Goal: Task Accomplishment & Management: Manage account settings

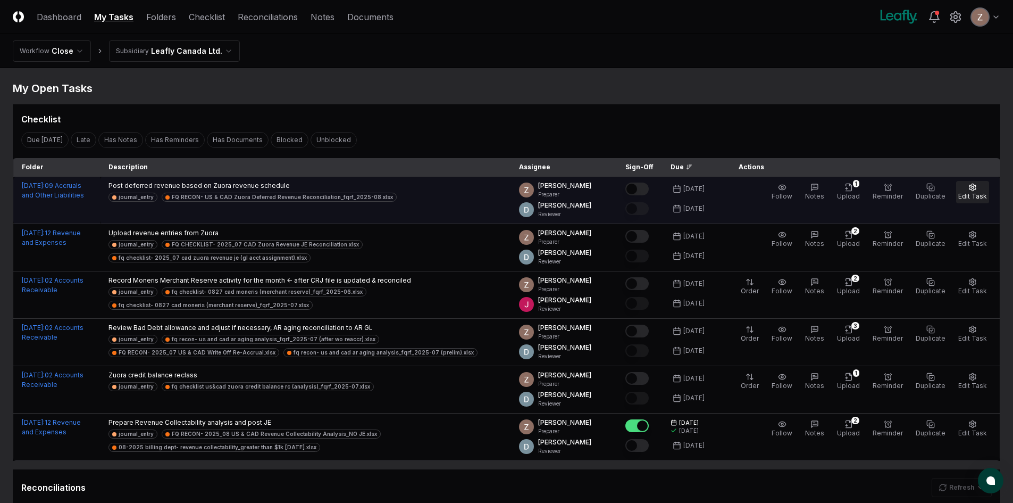
click at [968, 194] on span "Edit Task" at bounding box center [972, 196] width 29 height 8
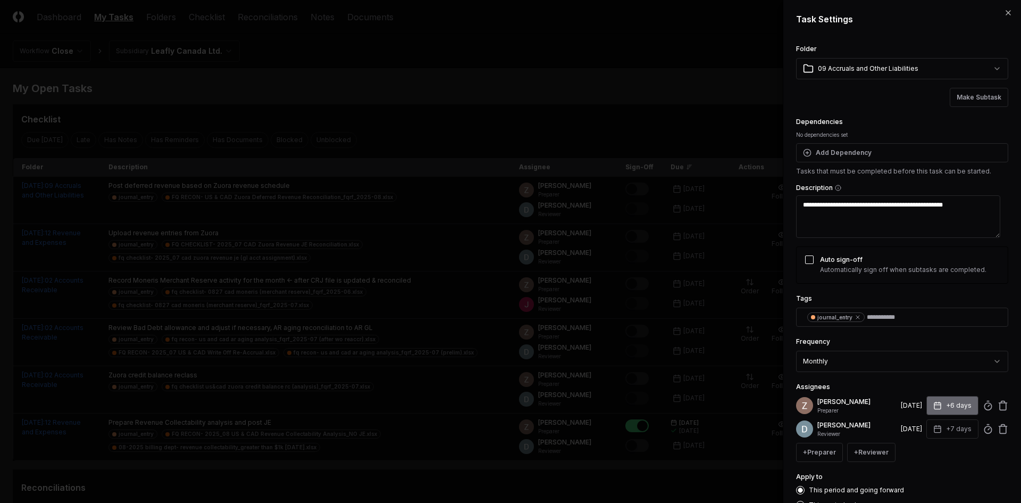
click at [938, 405] on button "+6 days" at bounding box center [952, 405] width 52 height 19
type textarea "*"
type input "*"
click at [922, 443] on input "*" at bounding box center [911, 447] width 37 height 19
click at [947, 381] on div "Assignees [PERSON_NAME] Preparer [DATE] +7 days Set Deadline * Offset ****** **…" at bounding box center [902, 420] width 212 height 81
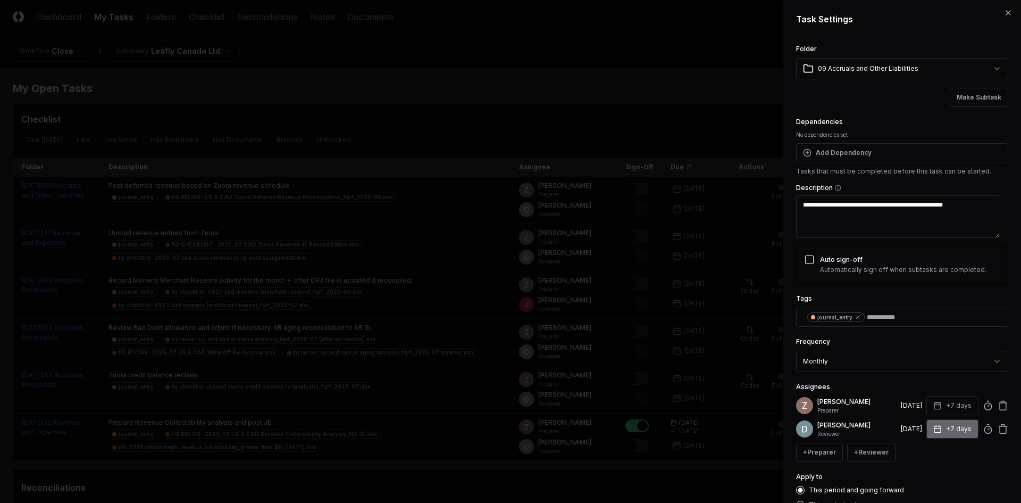
click at [947, 427] on button "+7 days" at bounding box center [952, 428] width 52 height 19
type input "*"
click at [920, 466] on input "*" at bounding box center [912, 470] width 37 height 19
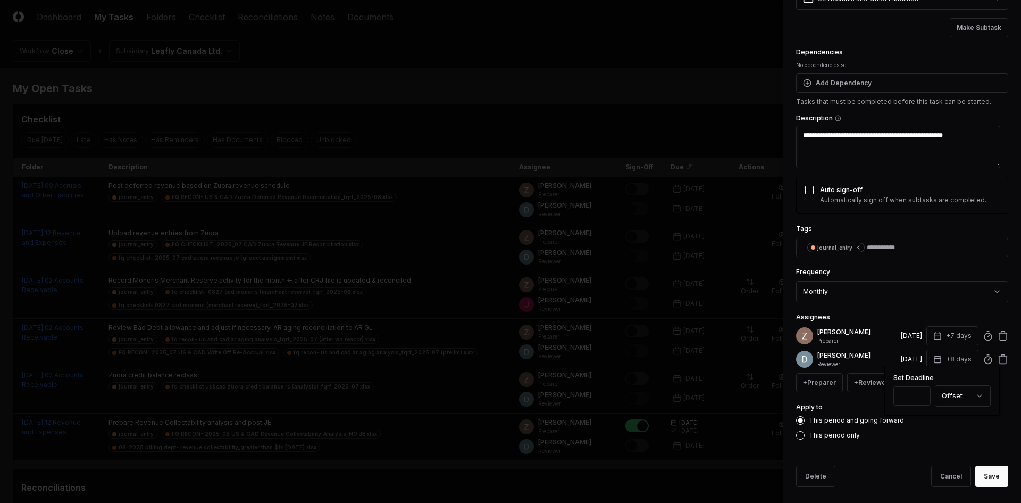
scroll to position [75, 0]
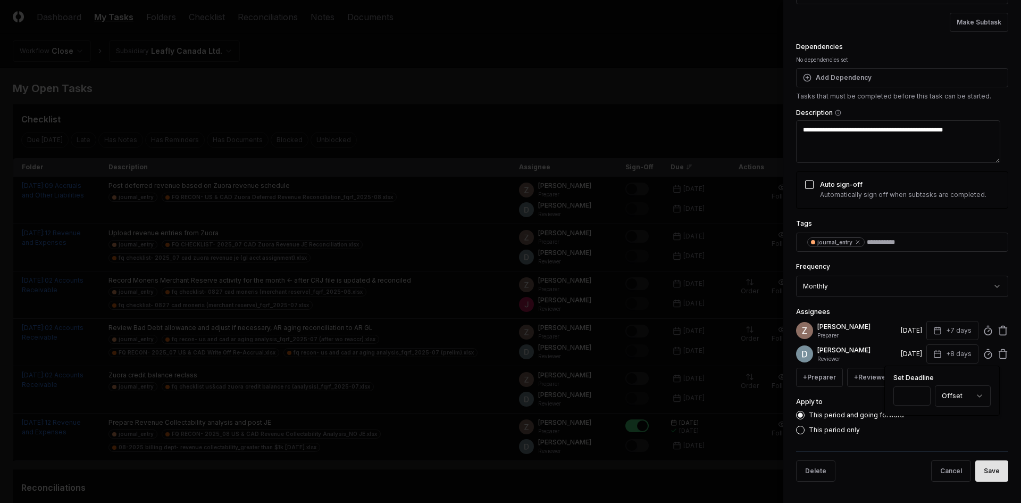
click at [983, 474] on button "Save" at bounding box center [991, 470] width 33 height 21
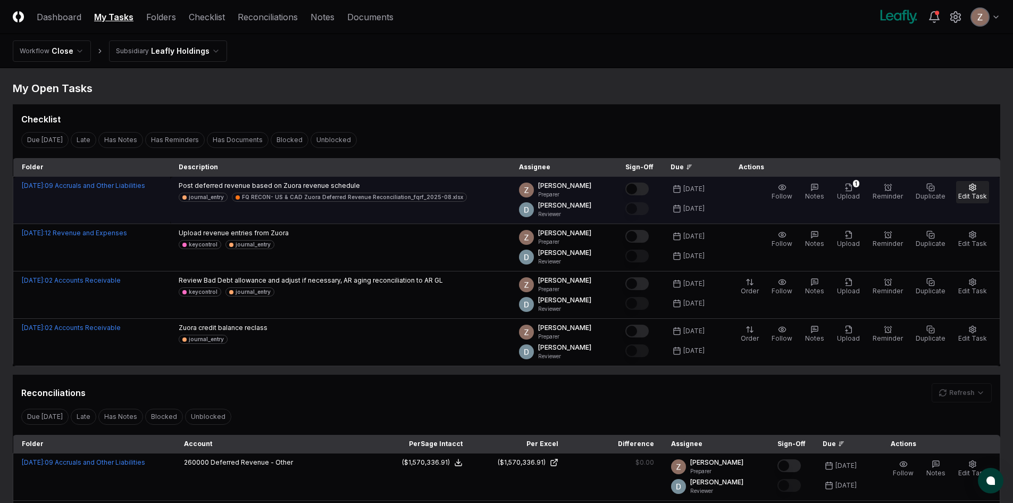
click at [959, 195] on button "Edit Task" at bounding box center [972, 192] width 33 height 22
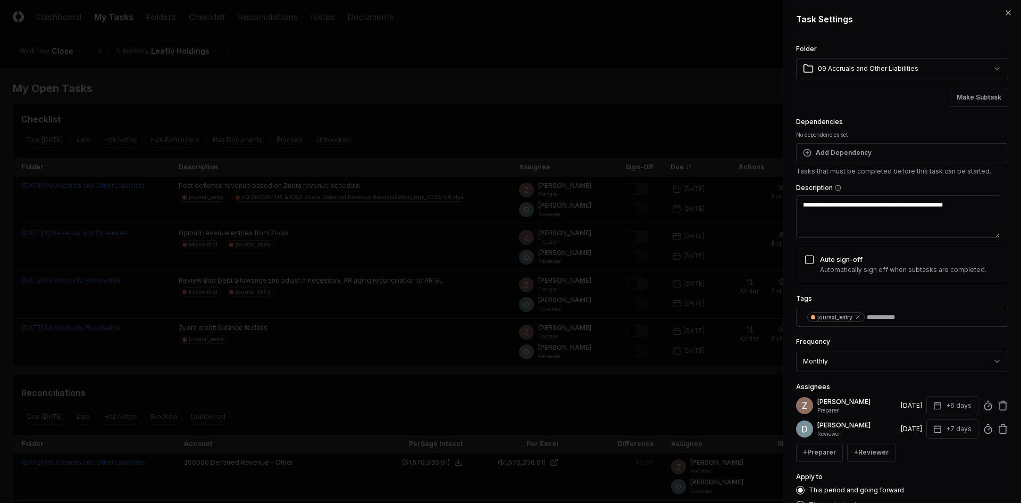
click at [901, 407] on div "[DATE]" at bounding box center [911, 405] width 21 height 10
click at [953, 406] on button "+6 days" at bounding box center [952, 405] width 52 height 19
type textarea "*"
type input "*"
click at [921, 444] on input "*" at bounding box center [911, 447] width 37 height 19
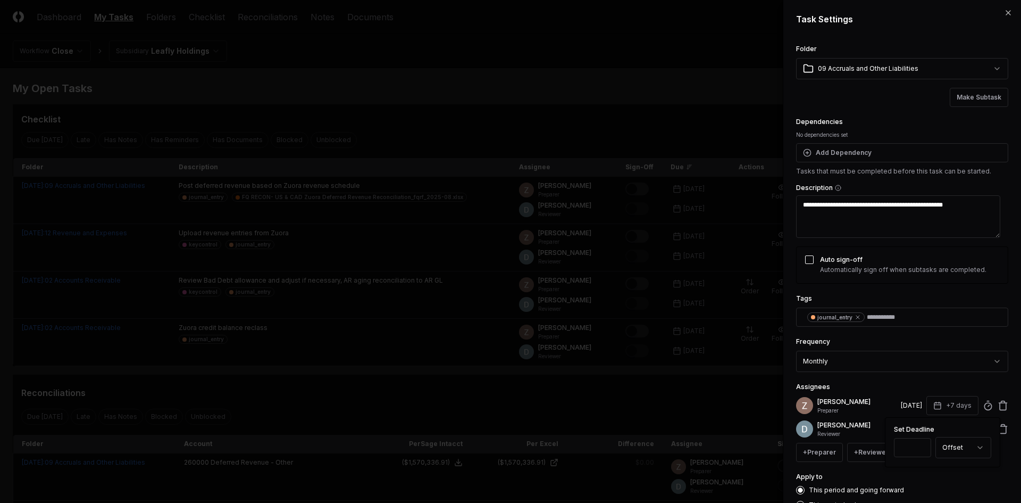
click at [955, 424] on div "Set Deadline * Offset ****** ****" at bounding box center [942, 441] width 114 height 49
click at [879, 417] on div "[PERSON_NAME] Preparer [DATE] +7 days Set Deadline * Offset ****** **** [PERSON…" at bounding box center [902, 429] width 212 height 66
click at [942, 429] on button "+7 days" at bounding box center [952, 428] width 52 height 19
type input "*"
click at [921, 468] on input "*" at bounding box center [911, 470] width 37 height 19
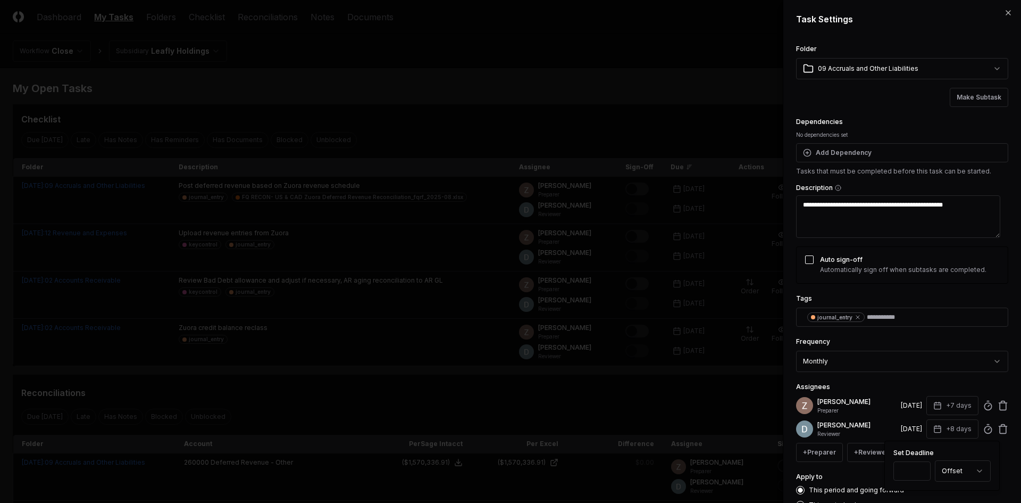
click at [871, 415] on div "[PERSON_NAME] Preparer [DATE] +7 days [PERSON_NAME] Reviewer [DATE] +8 days Set…" at bounding box center [902, 429] width 212 height 66
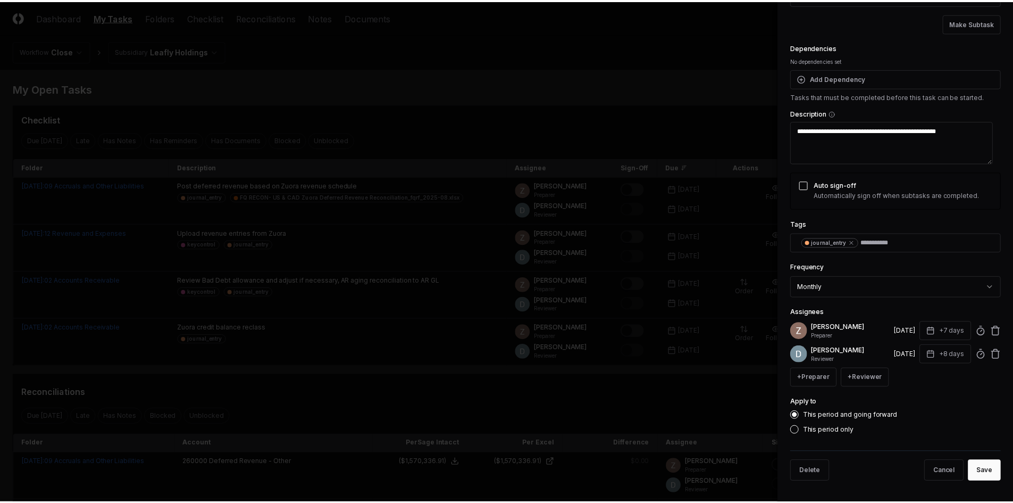
scroll to position [75, 0]
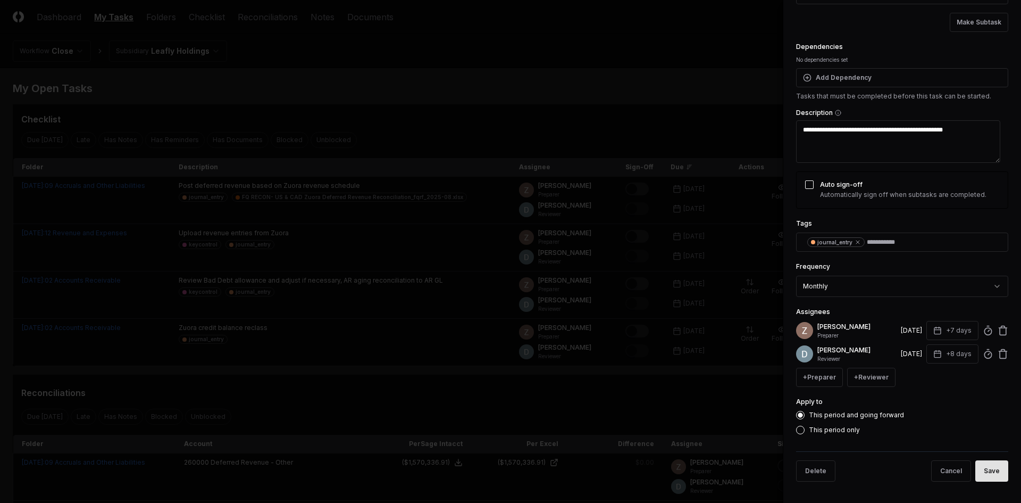
click at [989, 467] on button "Save" at bounding box center [991, 470] width 33 height 21
type textarea "*"
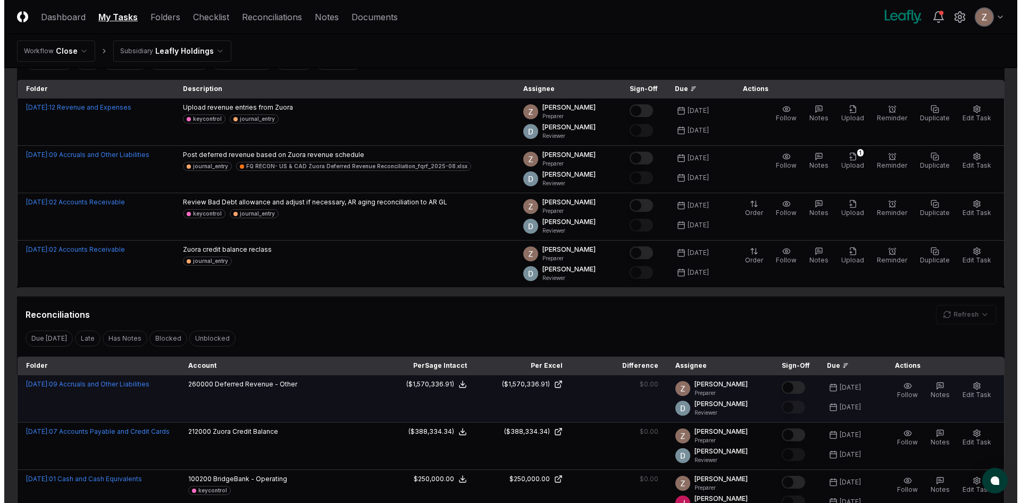
scroll to position [160, 0]
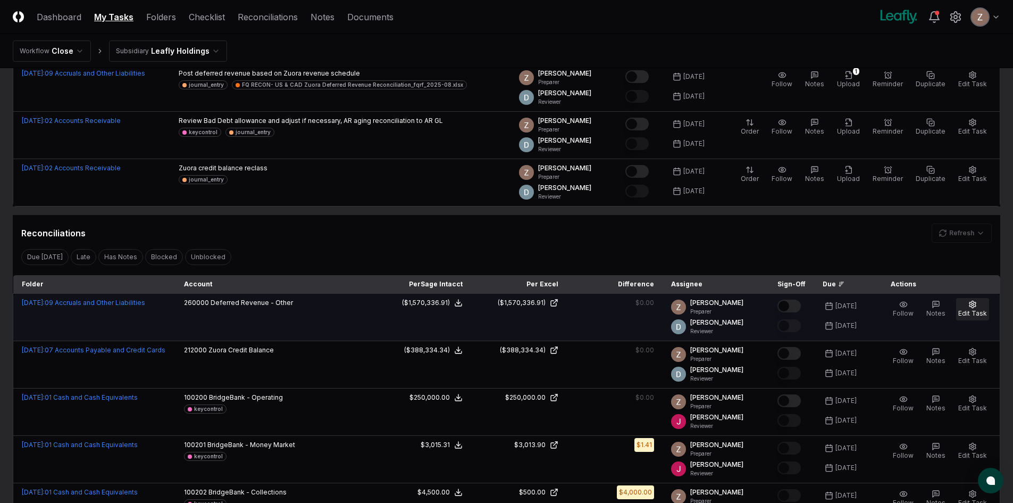
click at [966, 306] on button "Edit Task" at bounding box center [972, 309] width 33 height 22
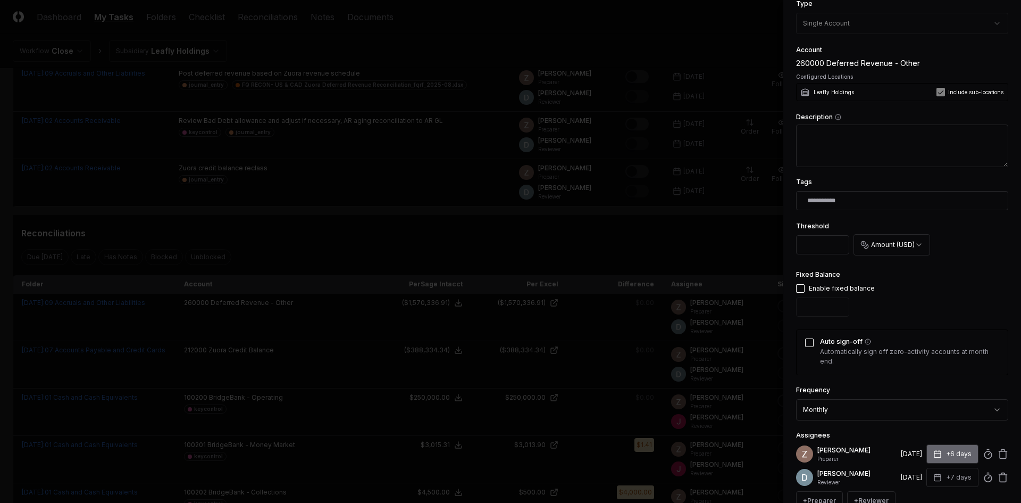
click at [955, 451] on button "+6 days" at bounding box center [952, 453] width 52 height 19
type input "*"
click at [920, 419] on input "*" at bounding box center [911, 422] width 37 height 19
click at [947, 479] on button "+7 days" at bounding box center [952, 476] width 52 height 19
type input "*"
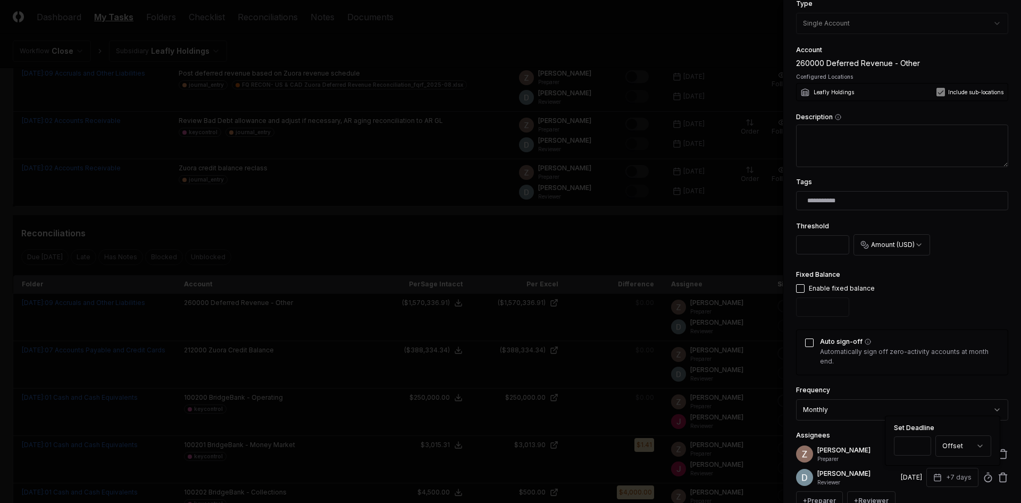
click at [920, 445] on input "*" at bounding box center [912, 445] width 37 height 19
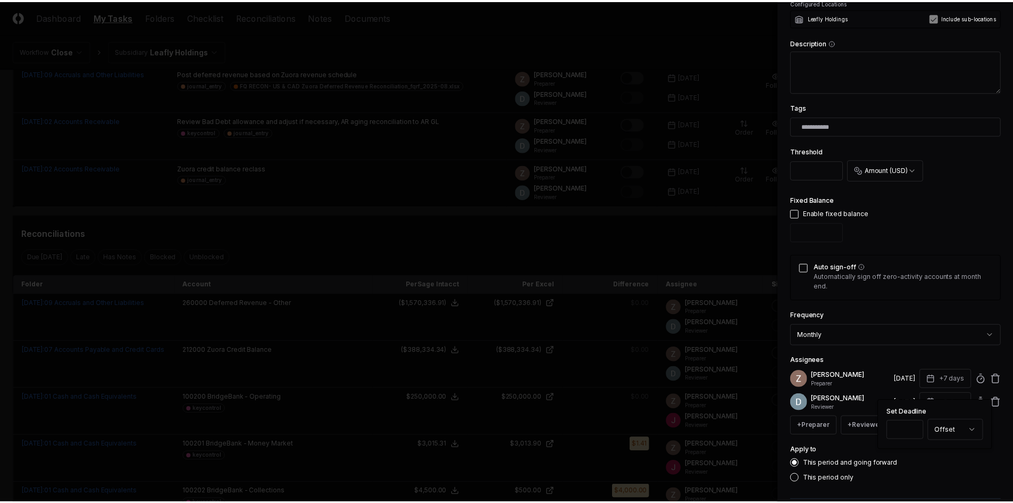
scroll to position [283, 0]
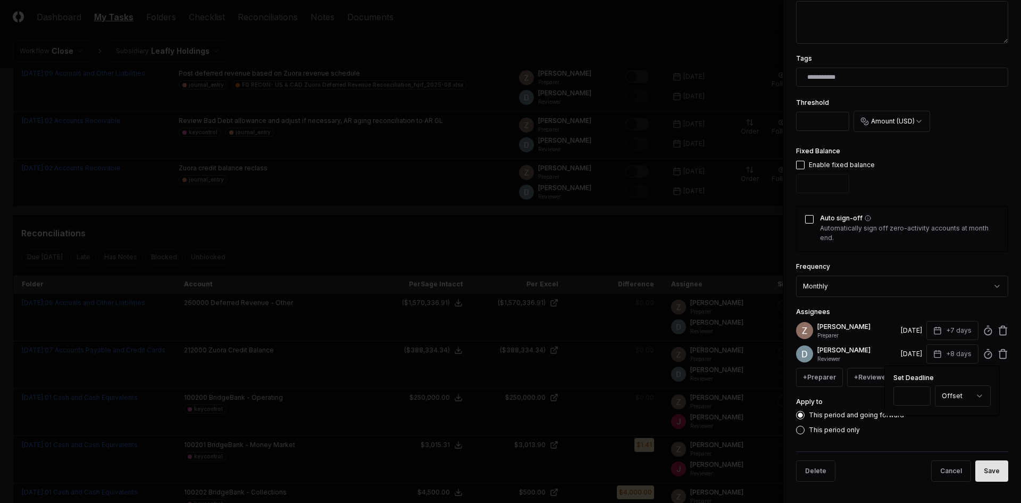
click at [975, 471] on button "Save" at bounding box center [991, 470] width 33 height 21
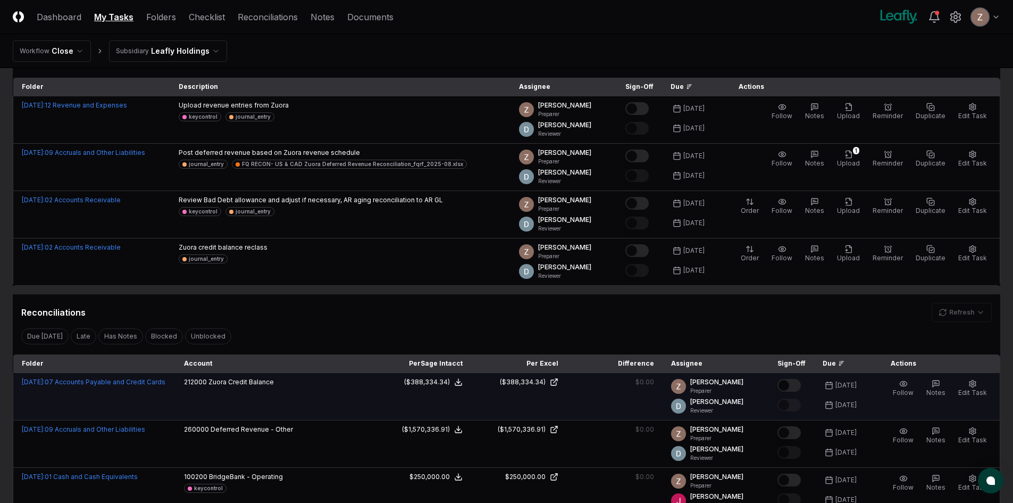
scroll to position [0, 0]
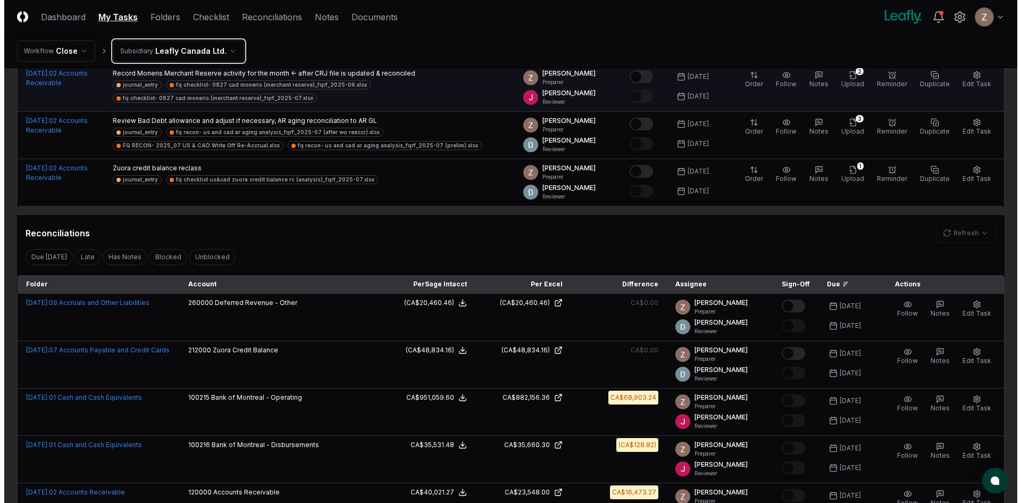
scroll to position [266, 0]
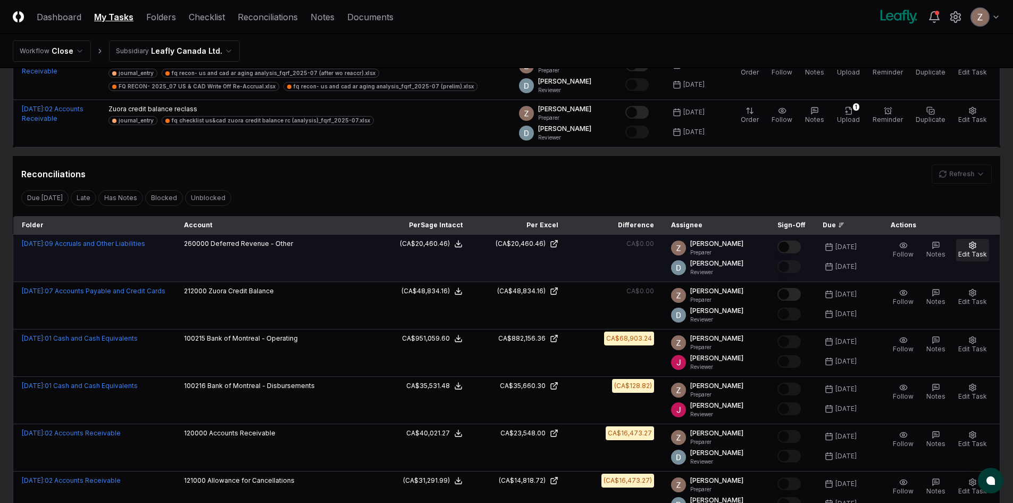
click at [977, 250] on span "Edit Task" at bounding box center [972, 254] width 29 height 8
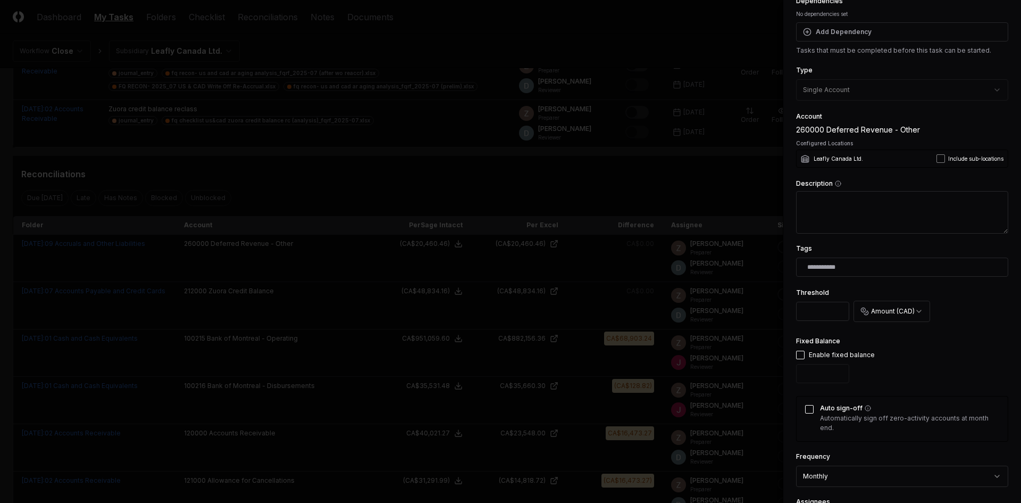
scroll to position [213, 0]
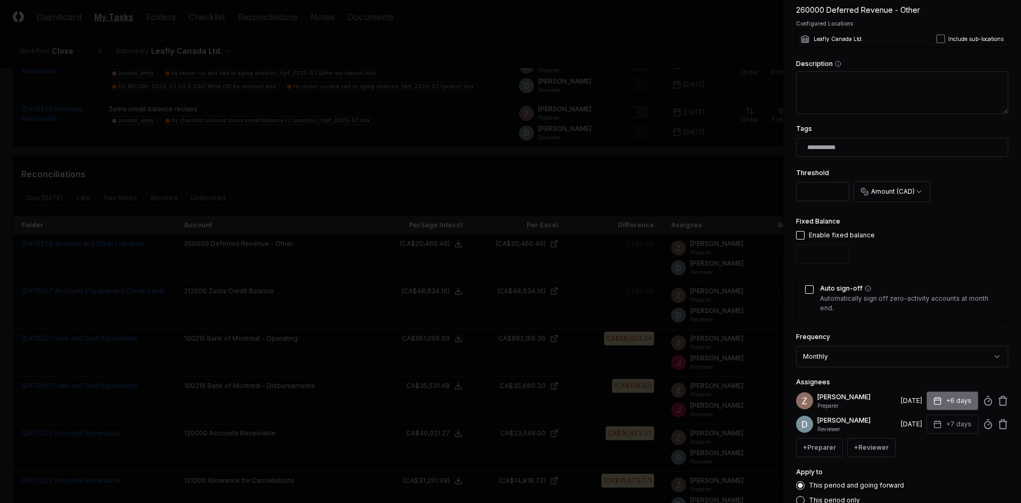
click at [941, 398] on button "+6 days" at bounding box center [952, 400] width 52 height 19
type input "*"
click at [922, 439] on input "*" at bounding box center [911, 442] width 37 height 19
click at [950, 424] on label "Set Deadline" at bounding box center [942, 424] width 97 height 6
click at [931, 433] on input "*" at bounding box center [912, 442] width 37 height 19
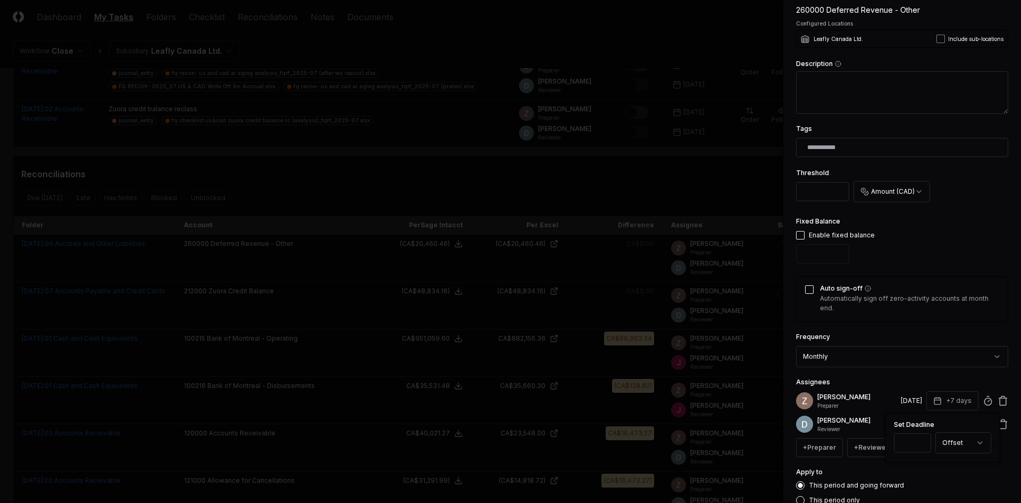
click at [859, 417] on p "[PERSON_NAME]" at bounding box center [856, 420] width 79 height 10
click at [958, 424] on button "+7 days" at bounding box center [952, 423] width 52 height 19
type input "*"
click at [922, 464] on input "*" at bounding box center [912, 465] width 37 height 19
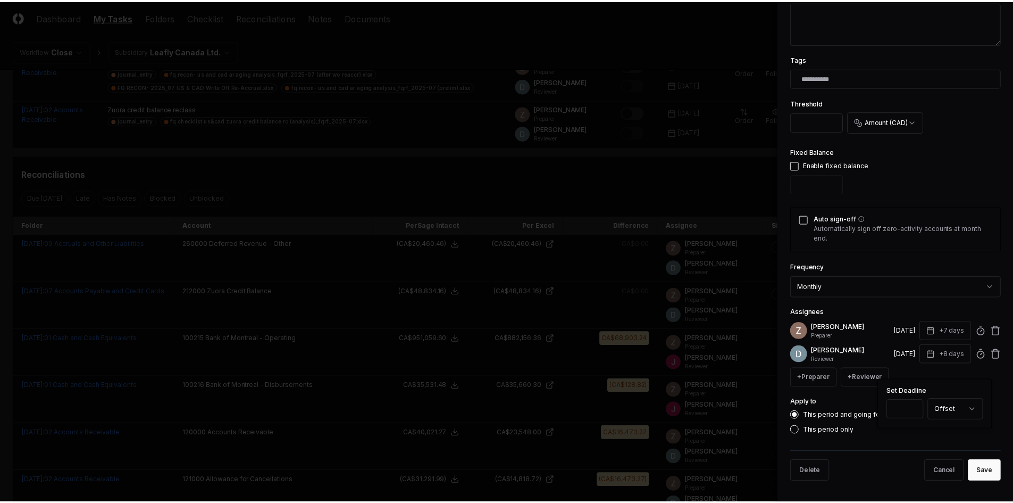
scroll to position [283, 0]
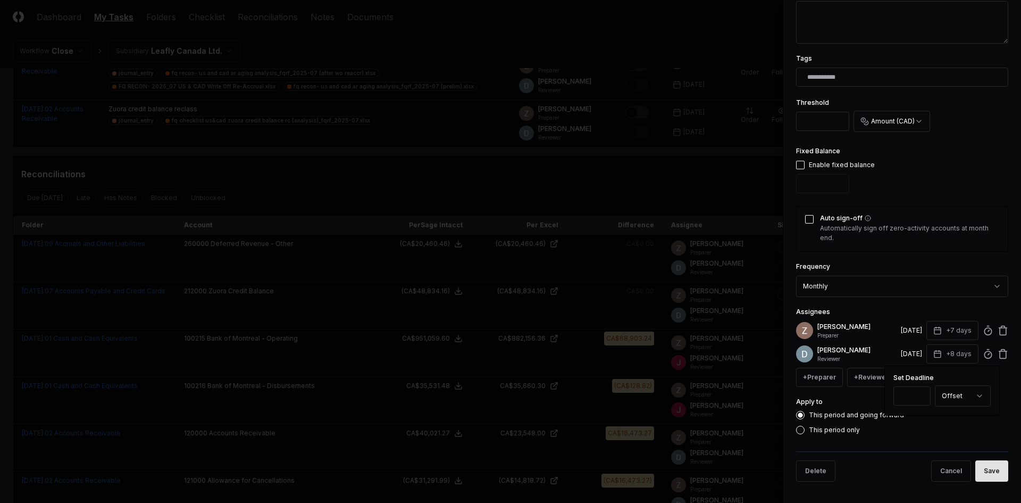
click at [983, 477] on button "Save" at bounding box center [991, 470] width 33 height 21
